Goal: Transaction & Acquisition: Book appointment/travel/reservation

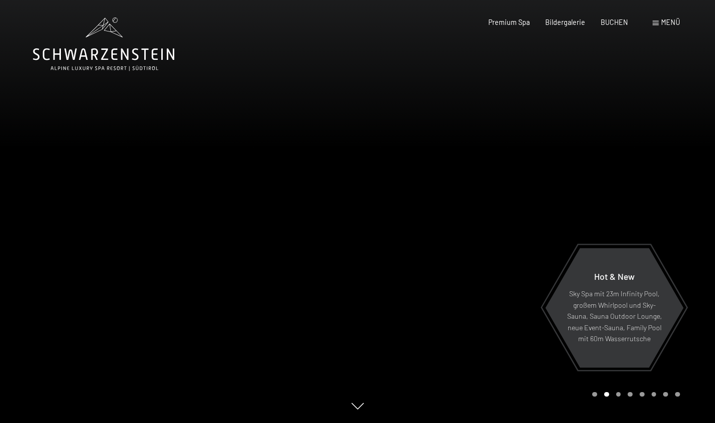
click at [664, 25] on span "Menü" at bounding box center [670, 22] width 19 height 8
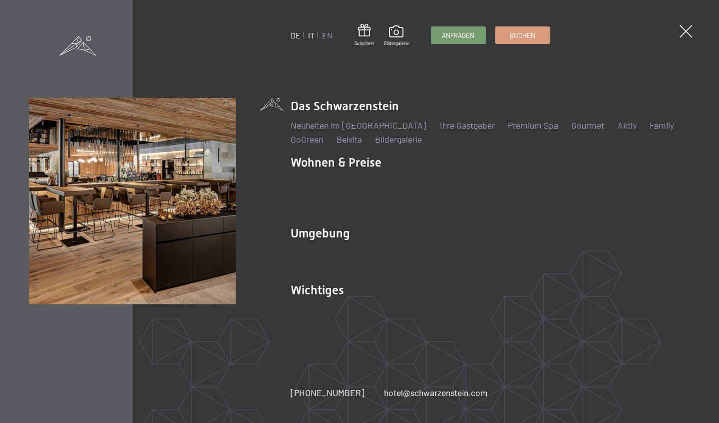
click at [312, 34] on link "IT" at bounding box center [311, 34] width 6 height 9
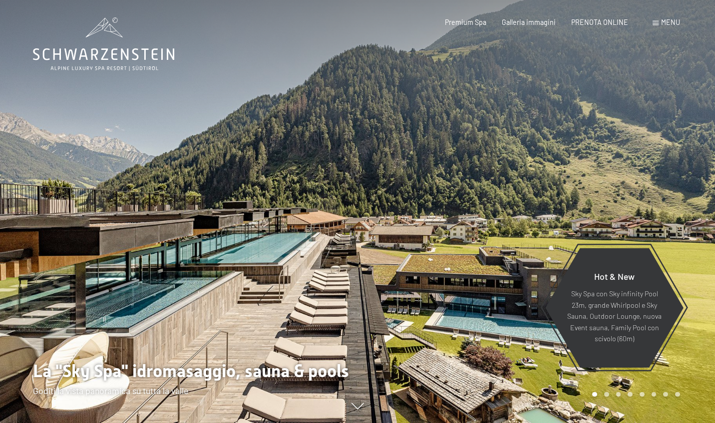
click at [659, 22] on div "Menu" at bounding box center [665, 22] width 27 height 10
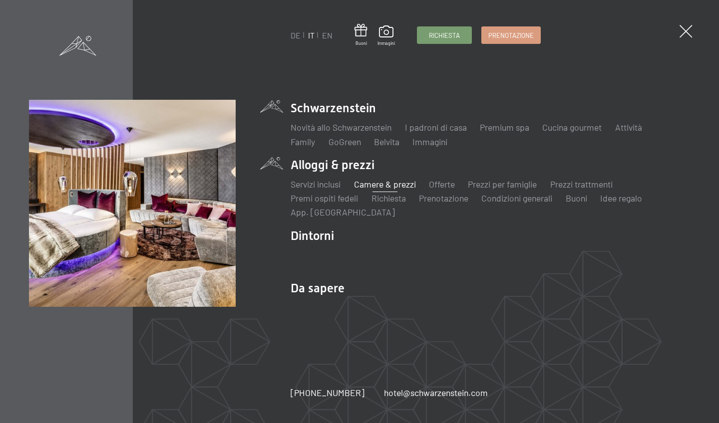
click at [373, 183] on link "Camere & prezzi" at bounding box center [385, 184] width 62 height 11
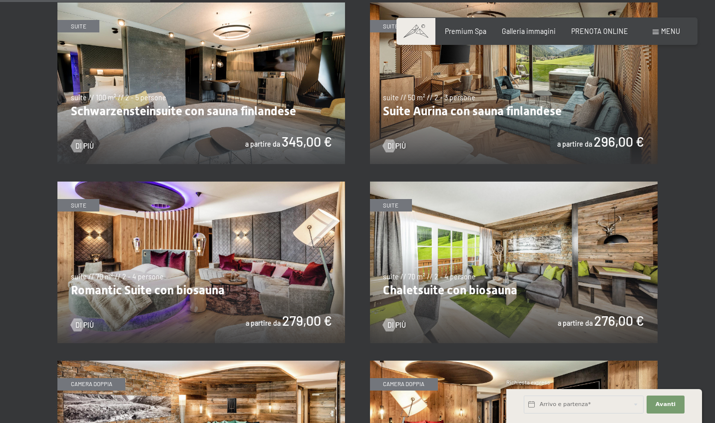
scroll to position [575, 0]
click at [510, 270] on img at bounding box center [513, 263] width 287 height 162
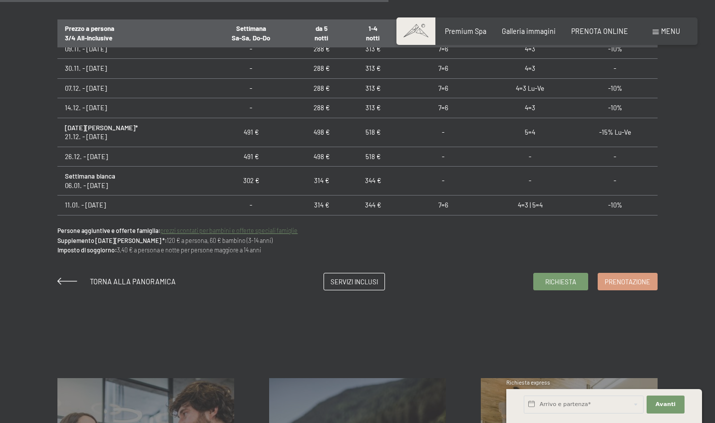
scroll to position [646, 0]
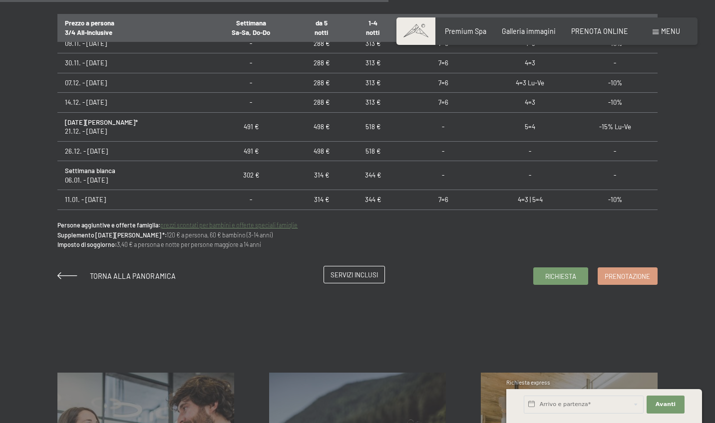
click at [373, 281] on link "Servizi inclusi" at bounding box center [354, 275] width 60 height 16
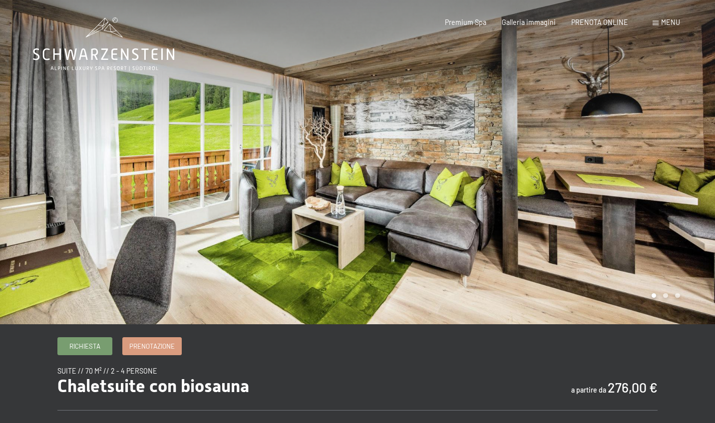
scroll to position [0, 0]
click at [119, 49] on icon at bounding box center [103, 43] width 141 height 53
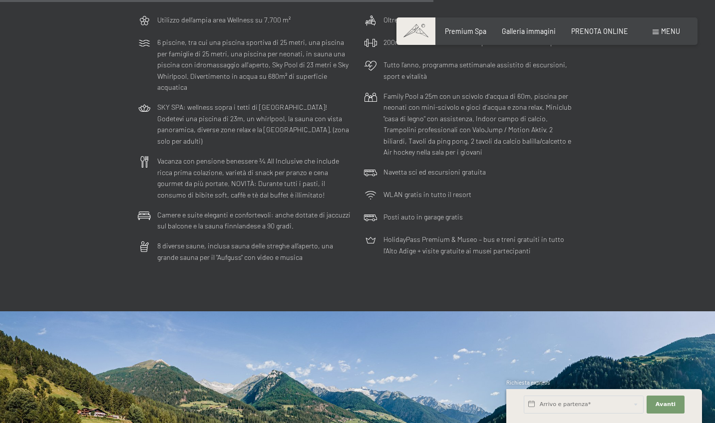
scroll to position [2454, 0]
